Goal: Transaction & Acquisition: Purchase product/service

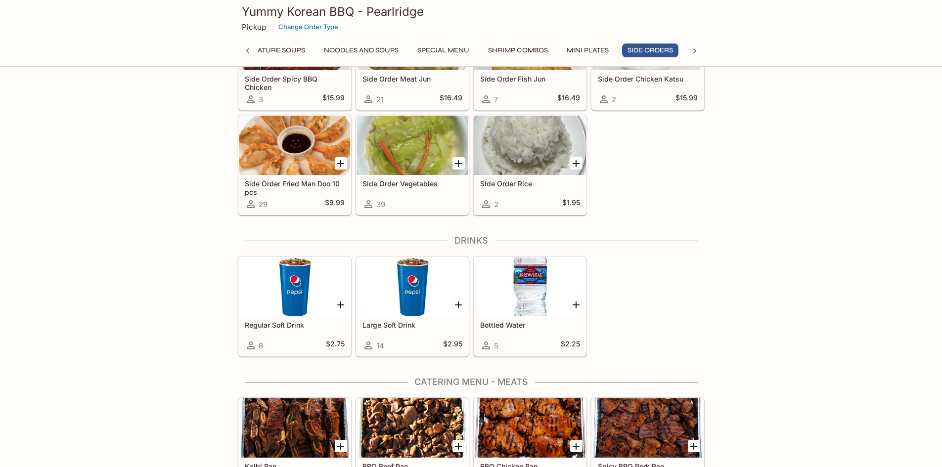
scroll to position [1702, 0]
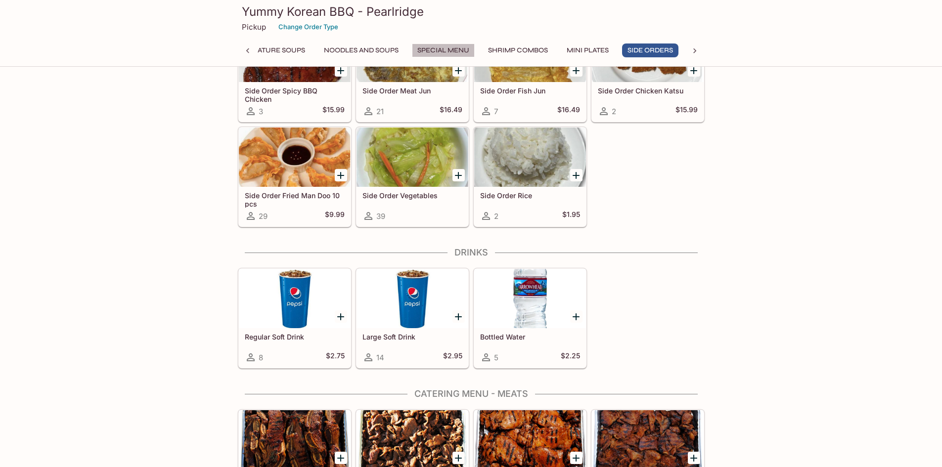
click at [439, 49] on button "Special Menu" at bounding box center [443, 51] width 63 height 14
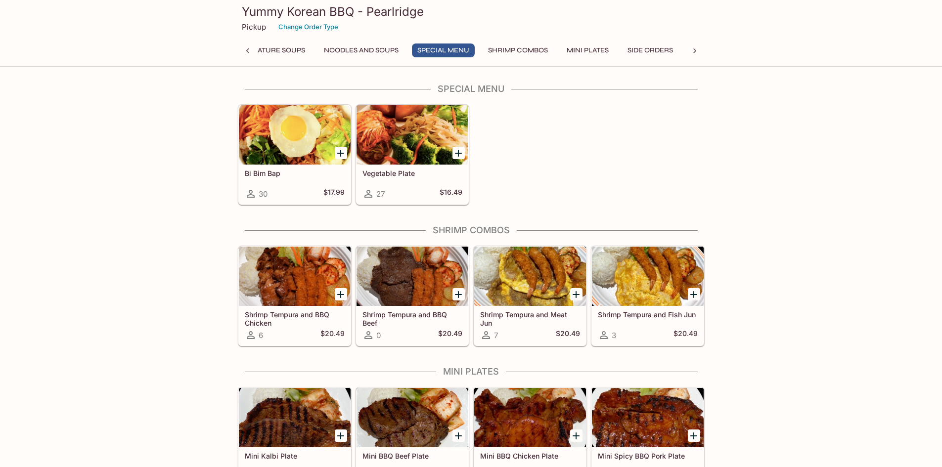
scroll to position [880, 0]
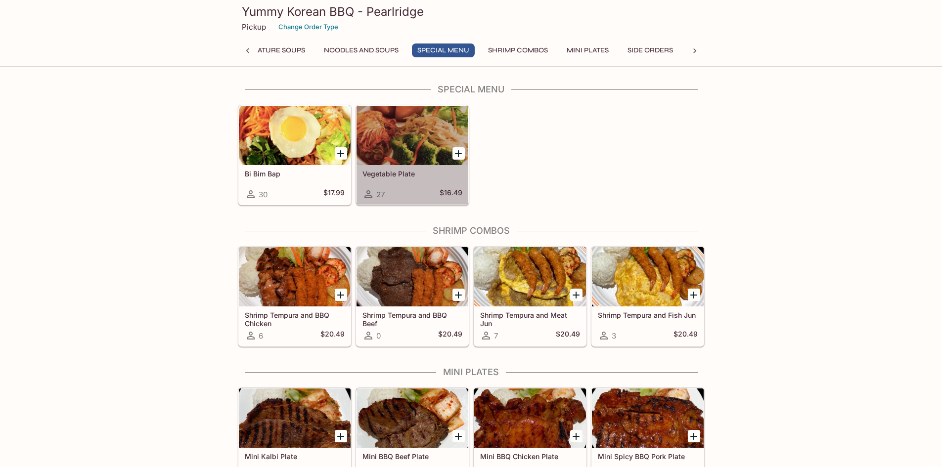
click at [410, 137] on div at bounding box center [413, 135] width 112 height 59
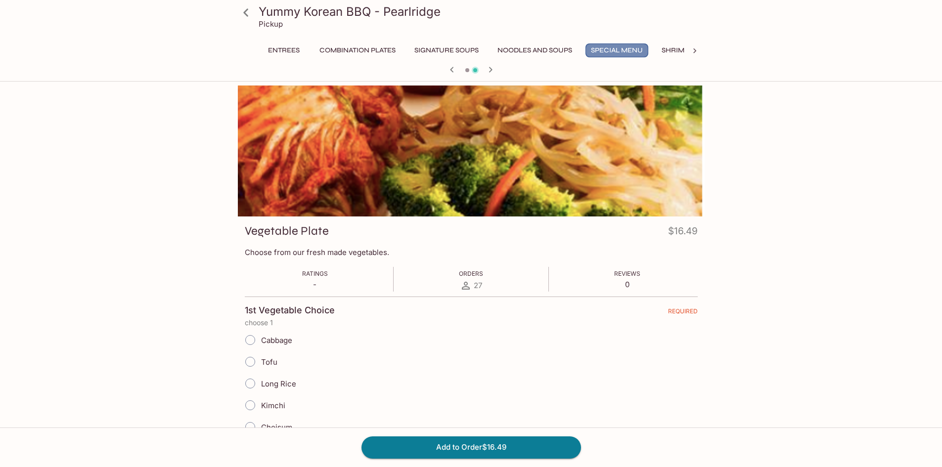
click at [611, 44] on button "Special Menu" at bounding box center [617, 51] width 63 height 14
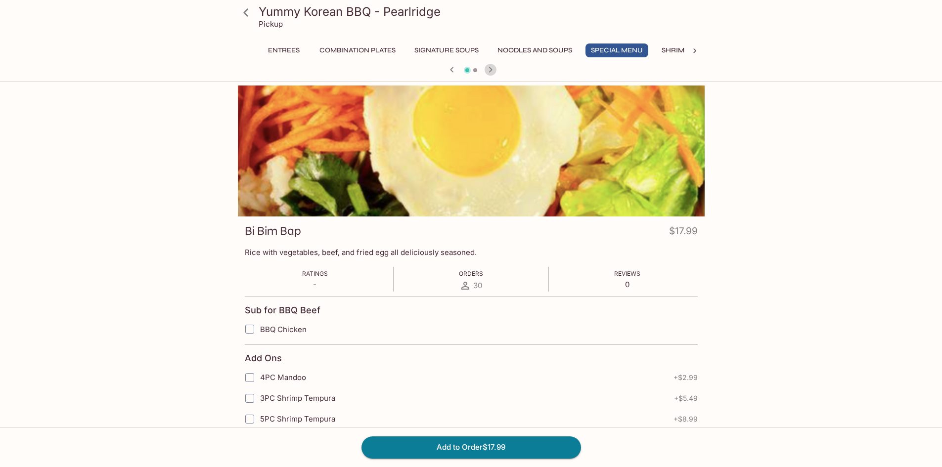
click at [493, 64] on icon "button" at bounding box center [491, 70] width 12 height 12
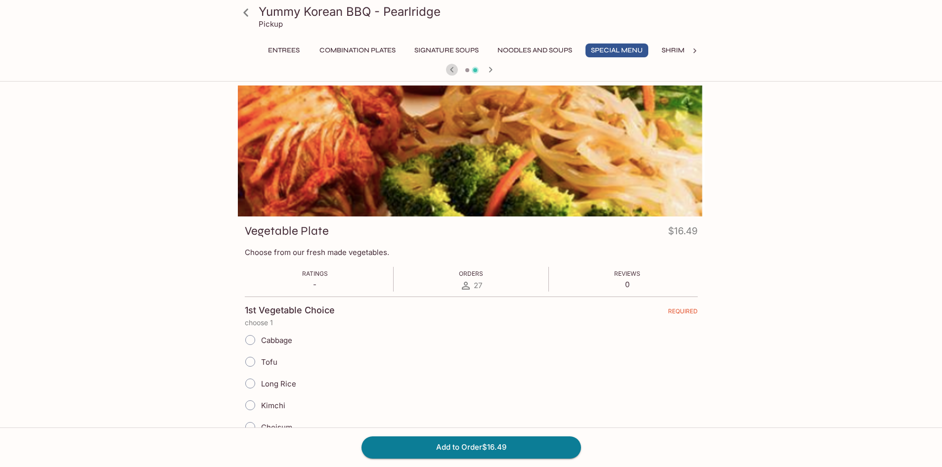
click at [447, 67] on icon "button" at bounding box center [452, 70] width 12 height 12
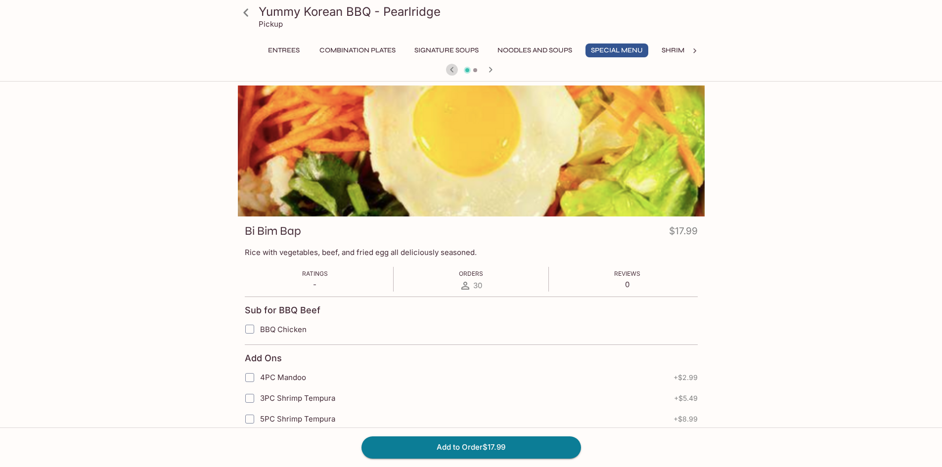
click at [447, 67] on icon "button" at bounding box center [452, 70] width 12 height 12
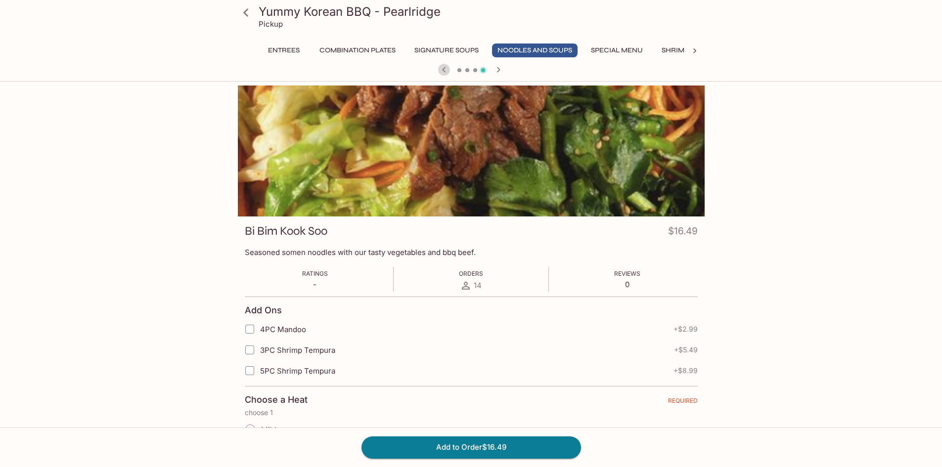
click at [447, 67] on icon "button" at bounding box center [444, 70] width 12 height 12
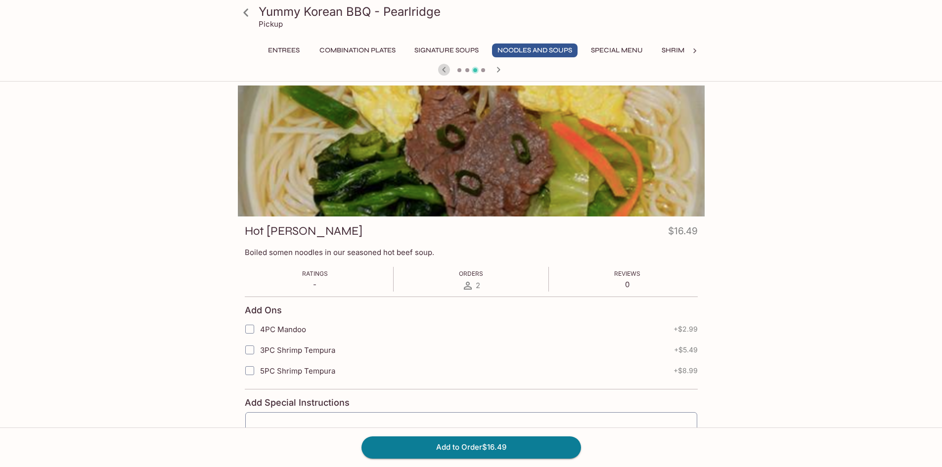
click at [447, 67] on icon "button" at bounding box center [444, 70] width 12 height 12
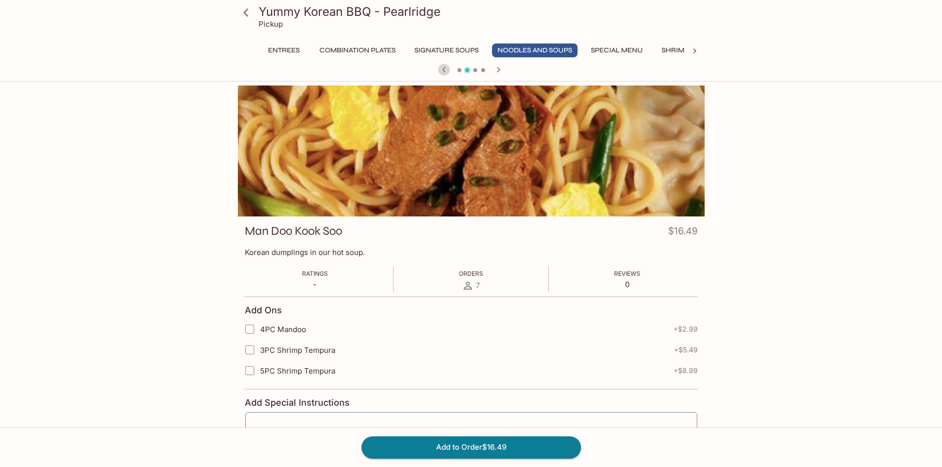
click at [447, 67] on icon "button" at bounding box center [444, 70] width 12 height 12
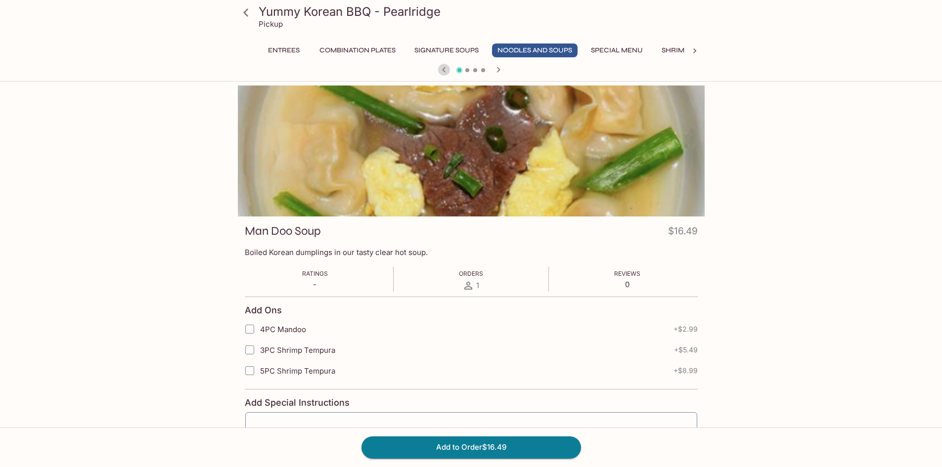
click at [447, 67] on icon "button" at bounding box center [444, 70] width 12 height 12
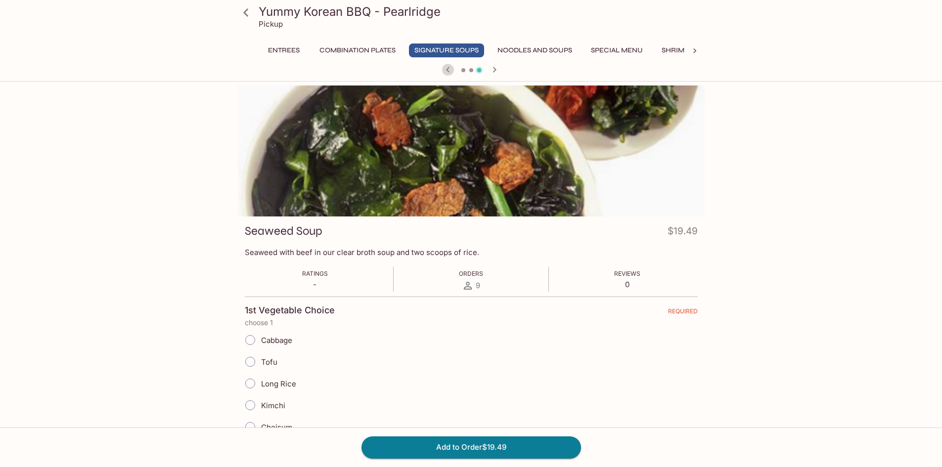
click at [447, 67] on icon "button" at bounding box center [448, 70] width 12 height 12
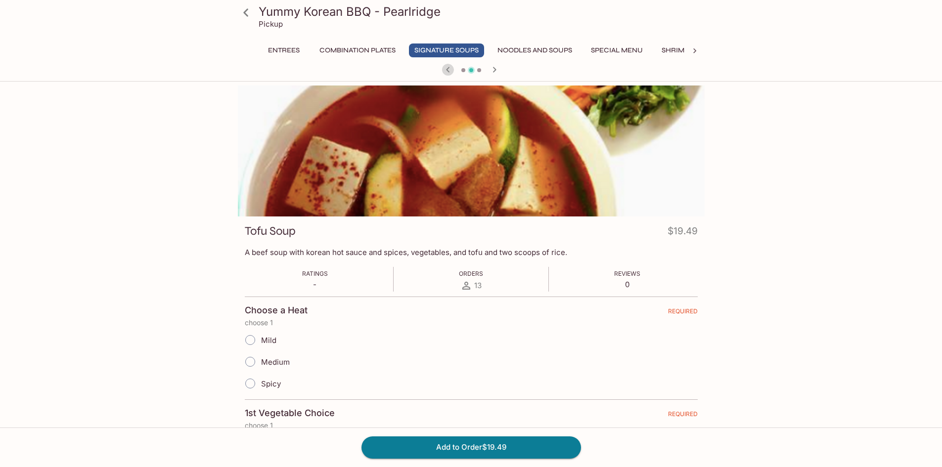
click at [447, 67] on icon "button" at bounding box center [448, 70] width 12 height 12
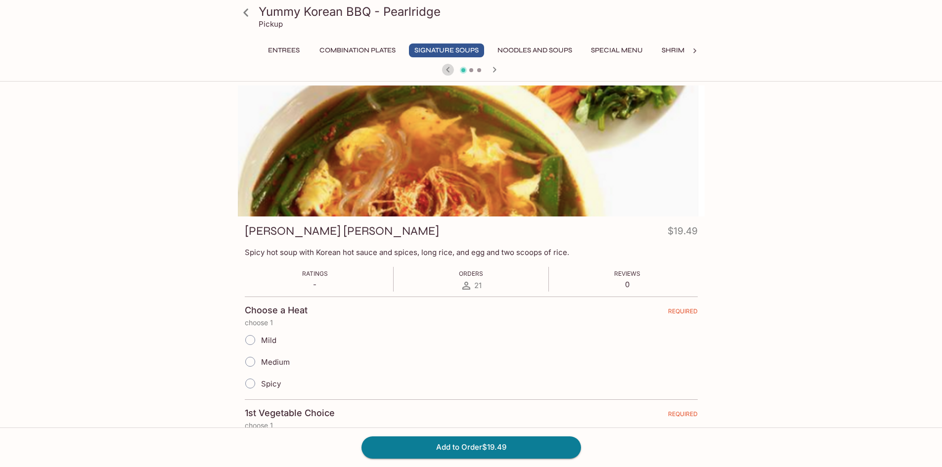
click at [447, 67] on icon "button" at bounding box center [448, 70] width 12 height 12
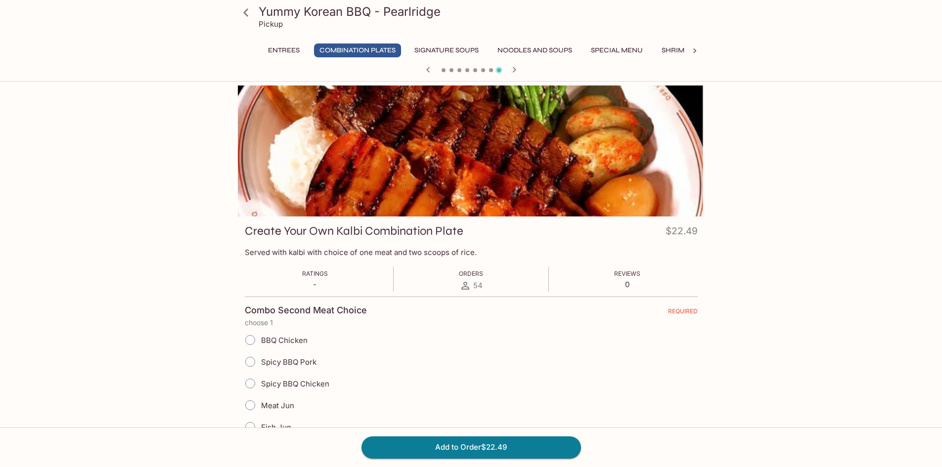
click at [284, 45] on button "Entrees" at bounding box center [284, 51] width 45 height 14
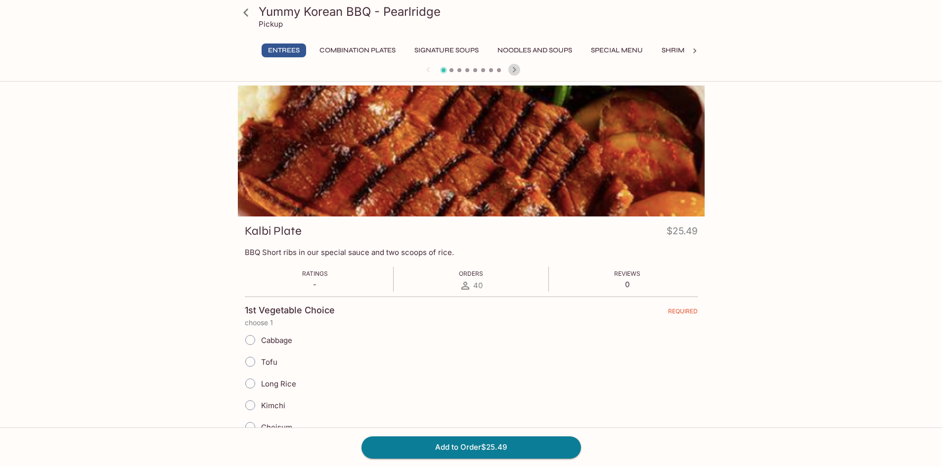
click at [514, 66] on icon "button" at bounding box center [515, 70] width 12 height 12
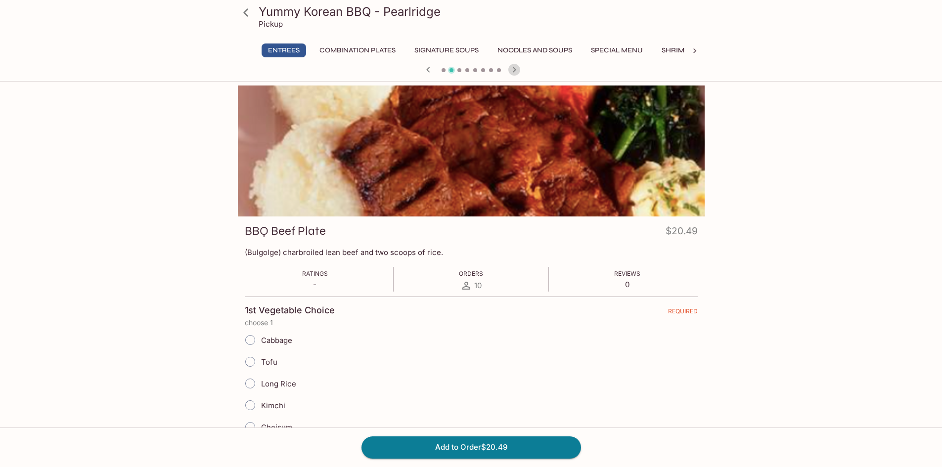
click at [513, 65] on icon "button" at bounding box center [515, 70] width 12 height 12
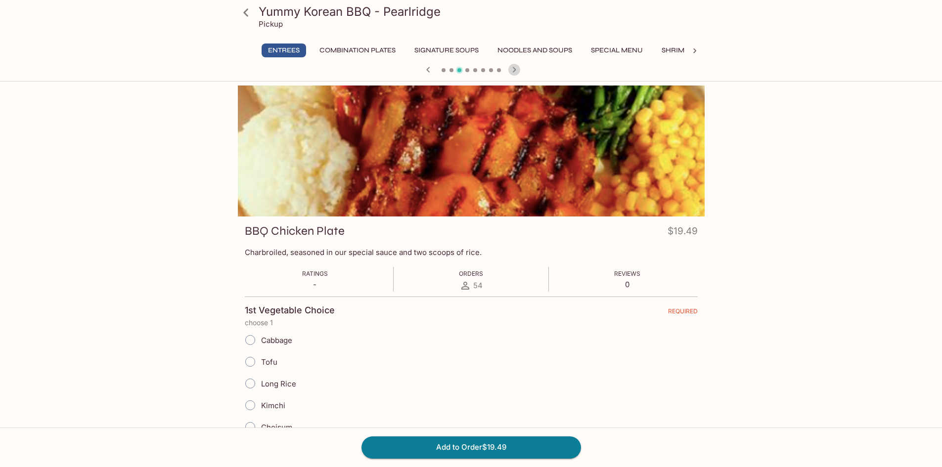
click at [517, 68] on icon "button" at bounding box center [515, 70] width 12 height 12
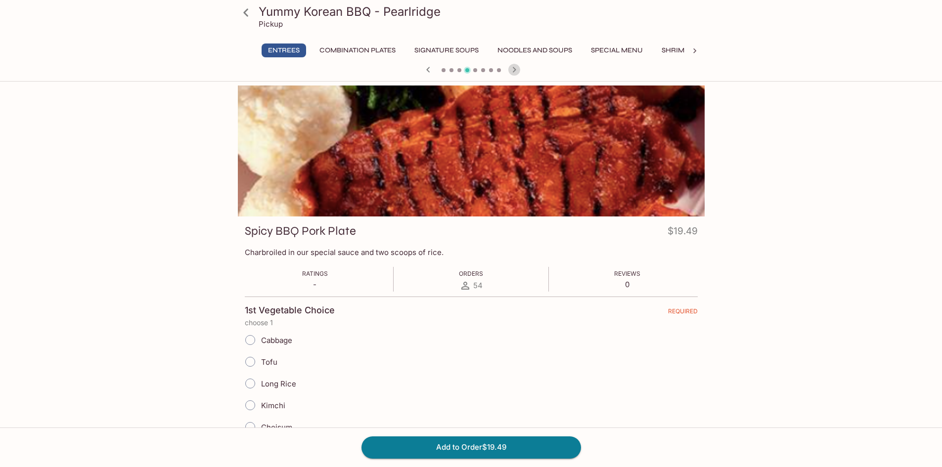
click at [517, 68] on icon "button" at bounding box center [515, 70] width 12 height 12
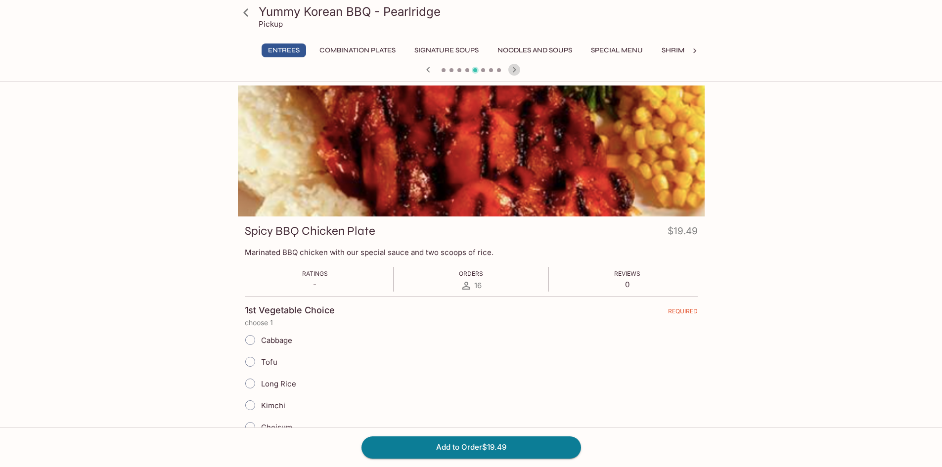
click at [517, 68] on icon "button" at bounding box center [515, 70] width 12 height 12
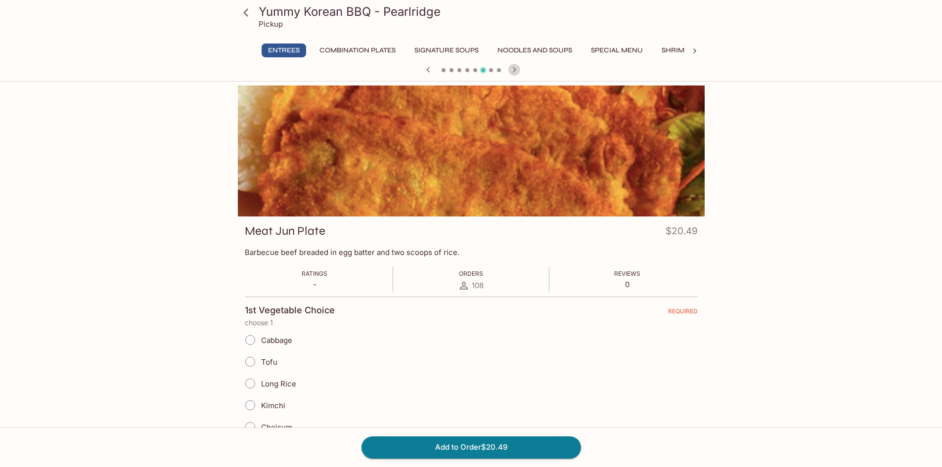
click at [517, 68] on icon "button" at bounding box center [515, 70] width 12 height 12
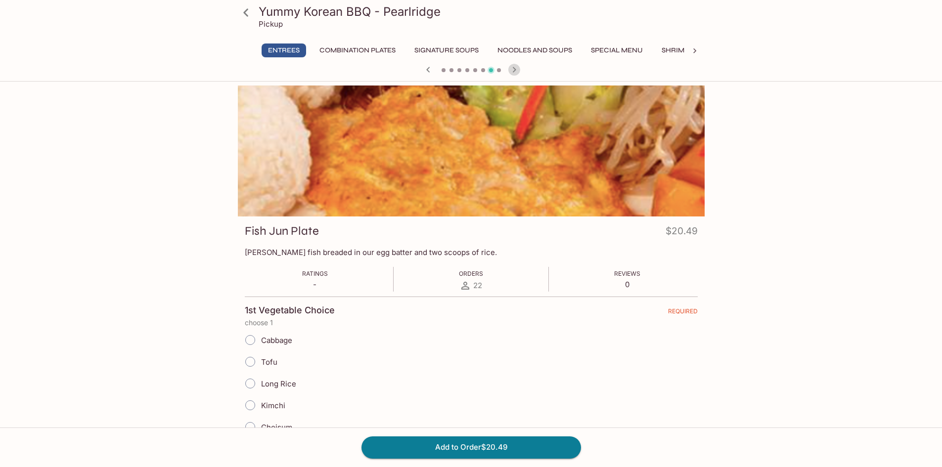
click at [515, 68] on icon "button" at bounding box center [515, 70] width 12 height 12
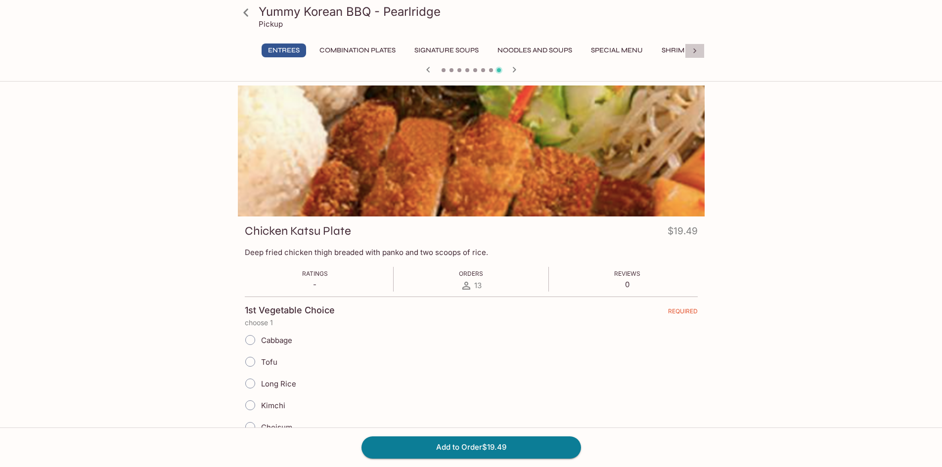
click at [698, 51] on icon at bounding box center [695, 51] width 10 height 10
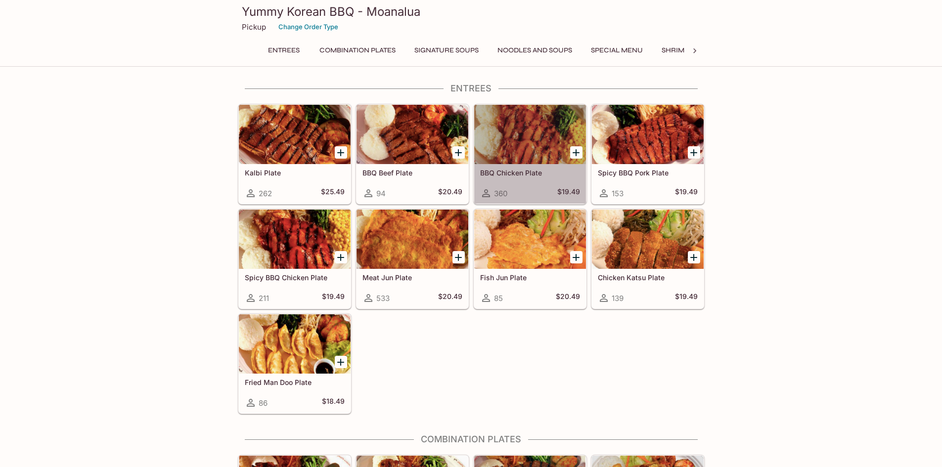
click at [520, 139] on div at bounding box center [530, 134] width 112 height 59
